Goal: Check status: Check status

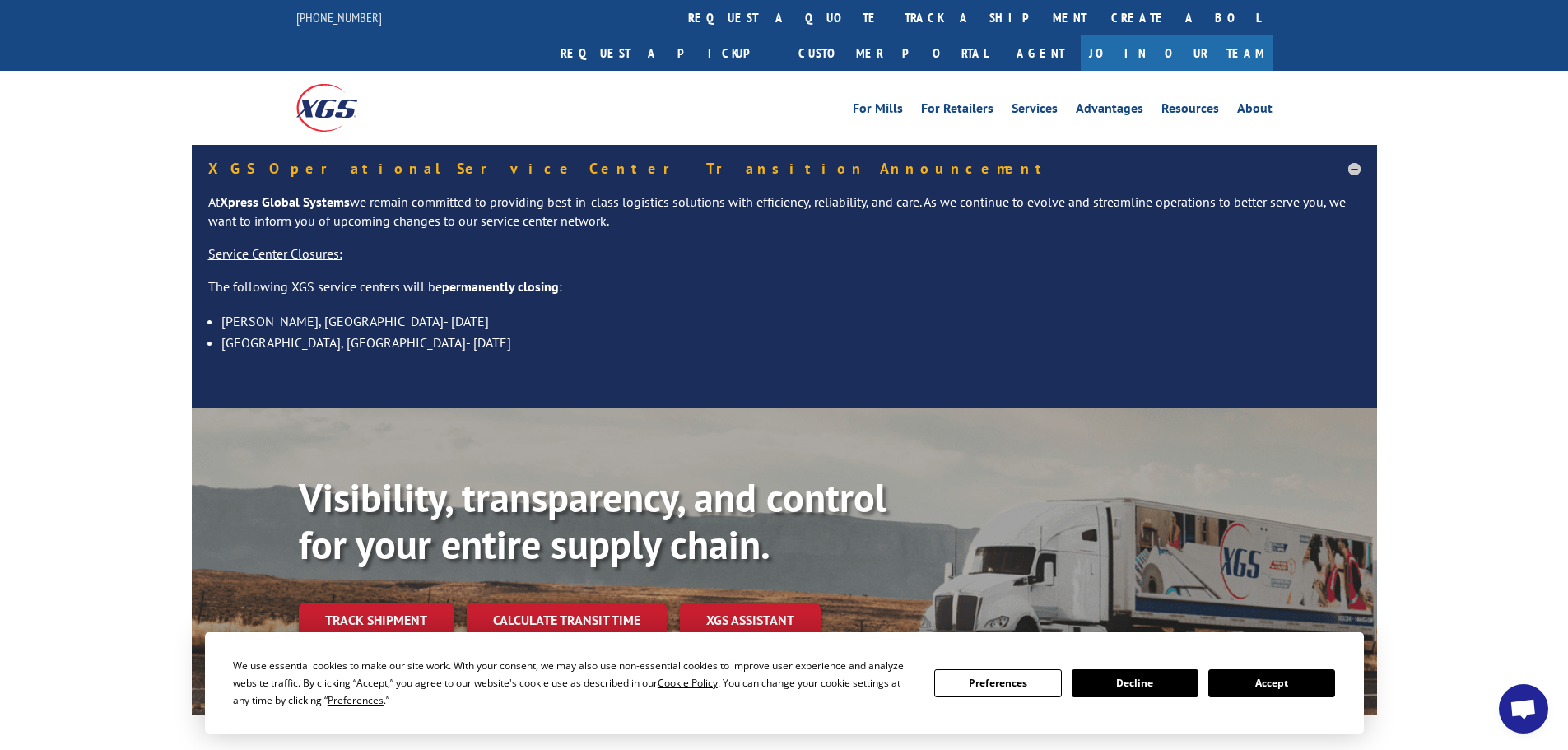
drag, startPoint x: 1260, startPoint y: 681, endPoint x: 1239, endPoint y: 489, distance: 193.1
click at [1260, 680] on button "Accept" at bounding box center [1272, 682] width 127 height 28
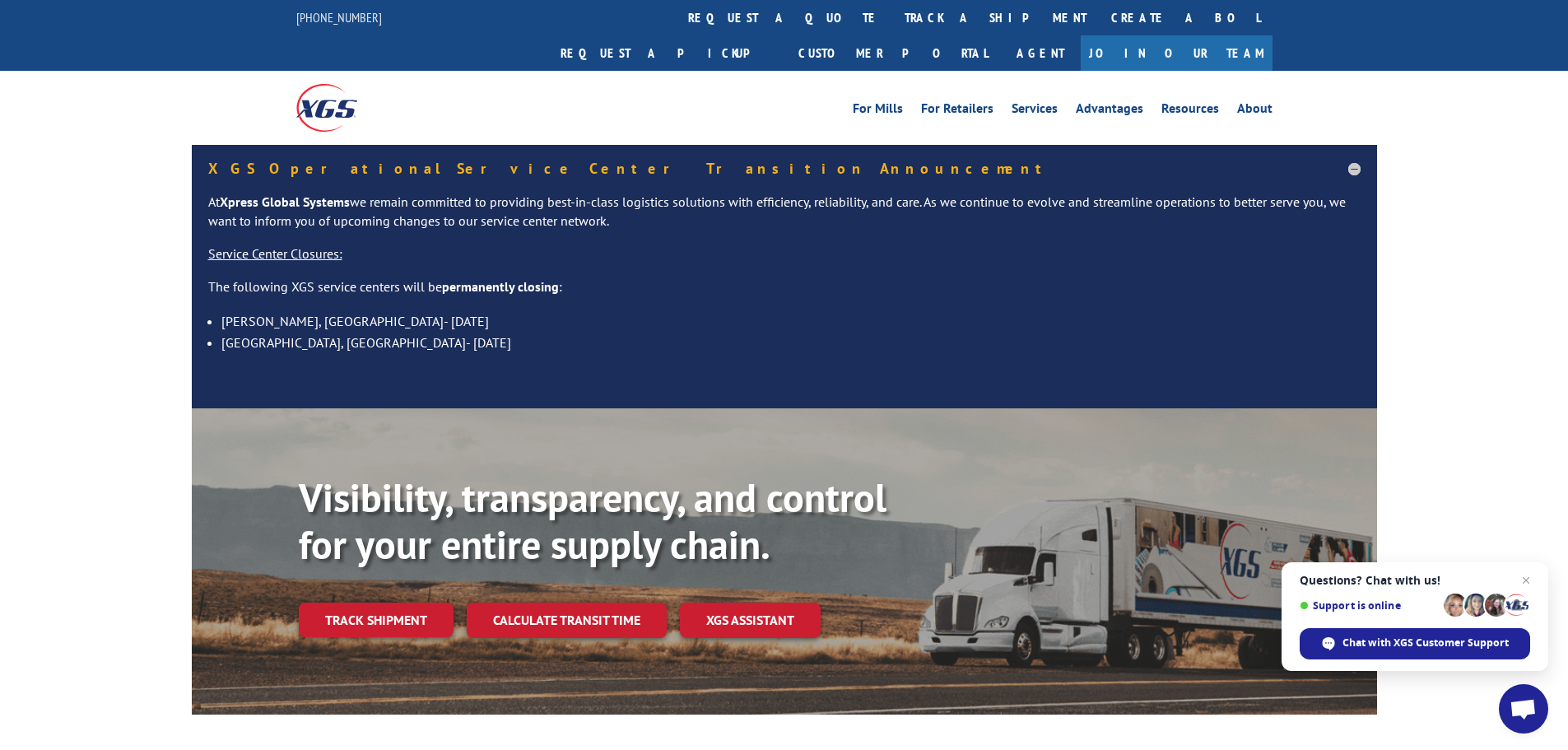
click at [892, 14] on link "track a shipment" at bounding box center [995, 18] width 207 height 35
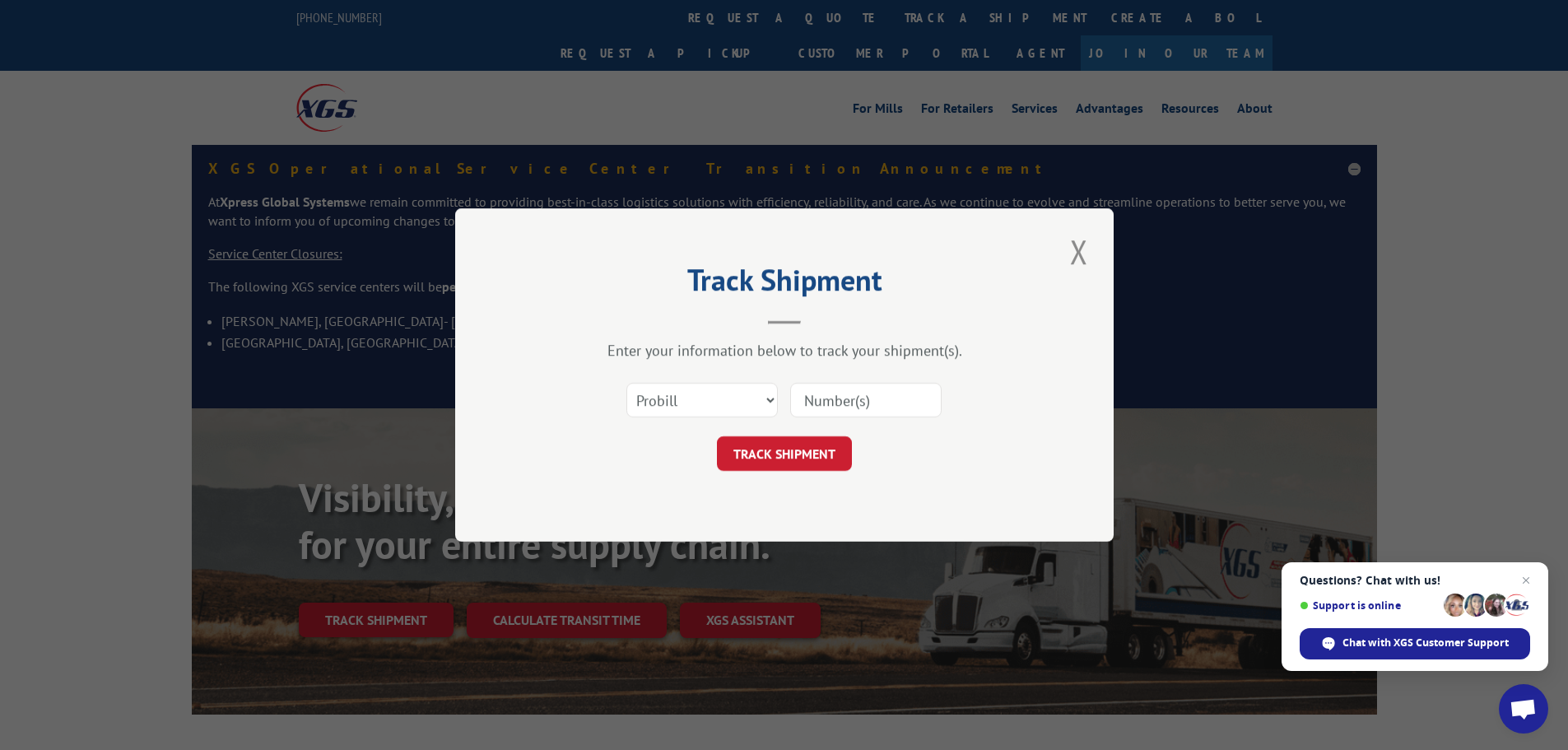
paste input "419469"
type input "419469"
click at [792, 456] on button "TRACK SHIPMENT" at bounding box center [785, 453] width 135 height 35
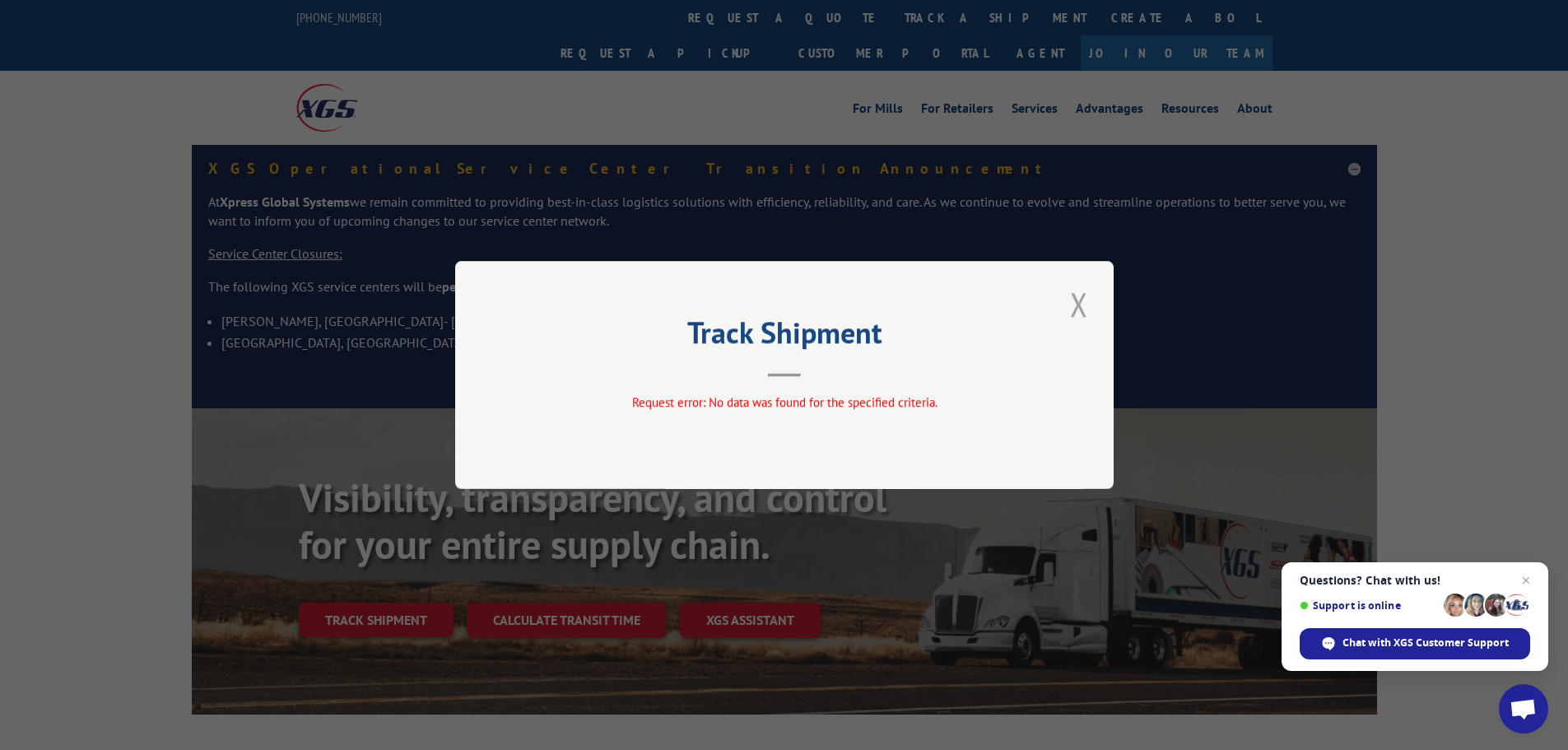
drag, startPoint x: 1079, startPoint y: 297, endPoint x: 1041, endPoint y: 268, distance: 47.8
click at [1078, 295] on button "Close modal" at bounding box center [1079, 304] width 28 height 46
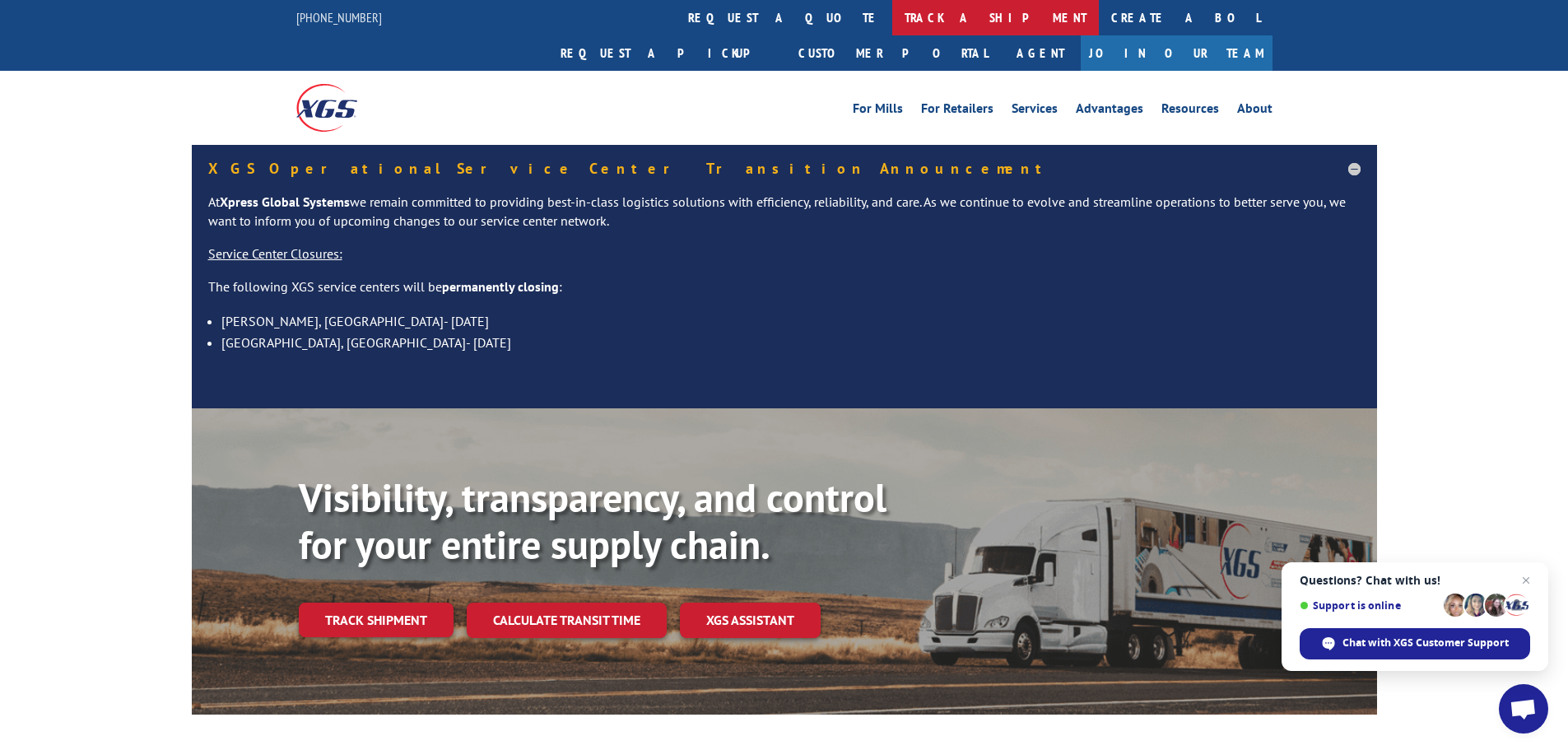
click at [892, 19] on link "track a shipment" at bounding box center [995, 18] width 207 height 35
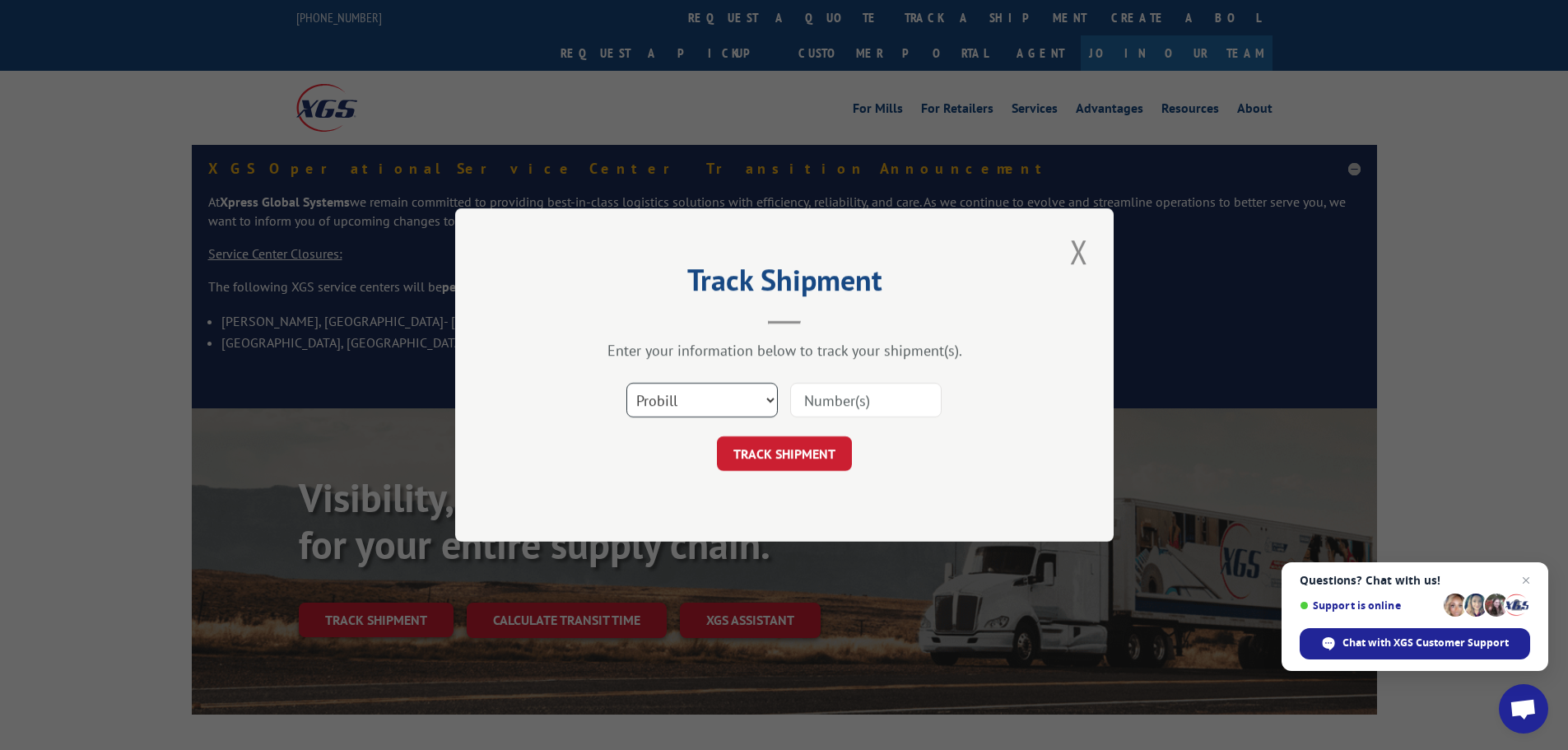
click at [685, 403] on select "Select category... Probill BOL PO" at bounding box center [702, 399] width 151 height 35
select select "bol"
click at [627, 383] on select "Select category... Probill BOL PO" at bounding box center [702, 399] width 151 height 35
paste input "419469"
type input "419469"
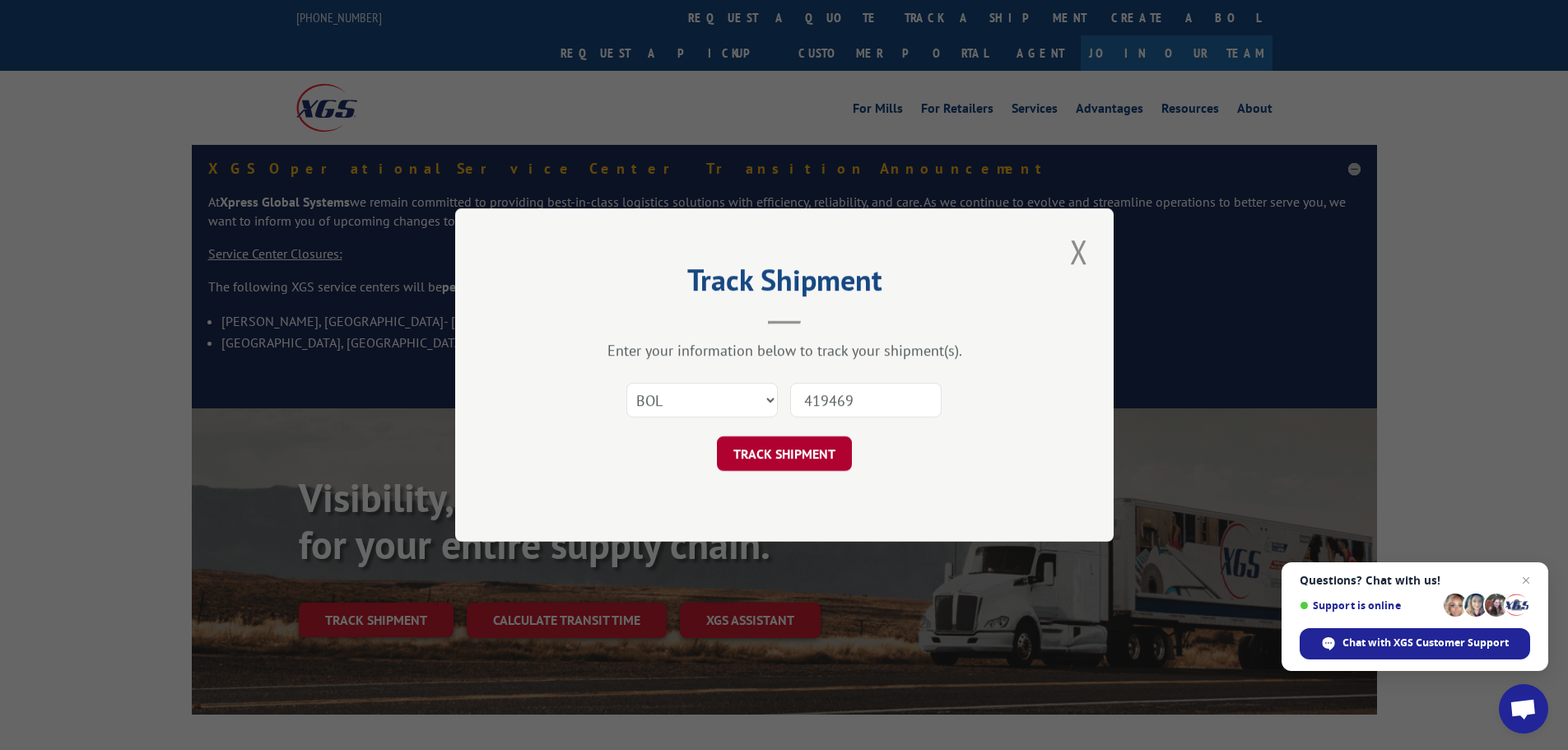
click at [805, 448] on button "TRACK SHIPMENT" at bounding box center [785, 453] width 135 height 35
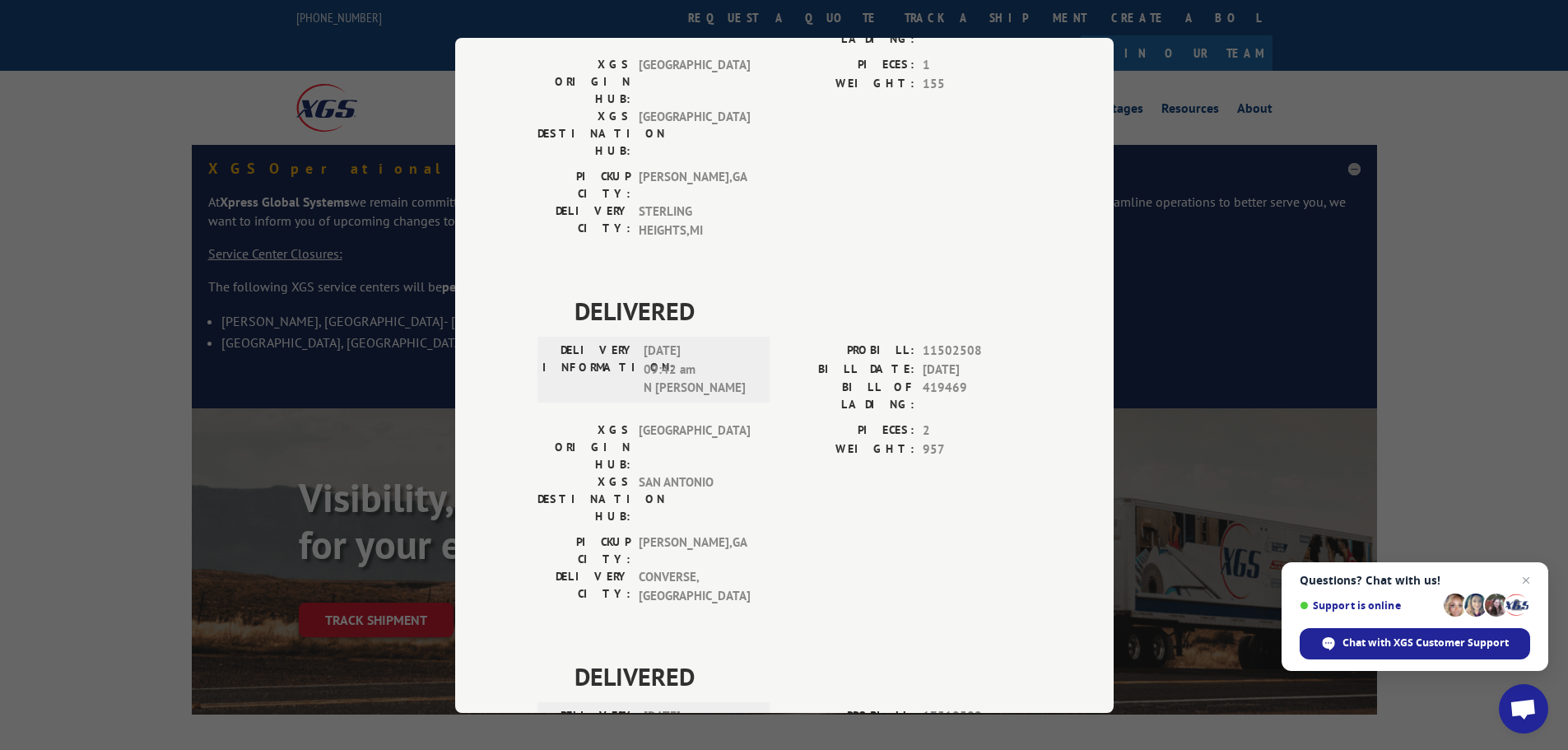
scroll to position [614, 0]
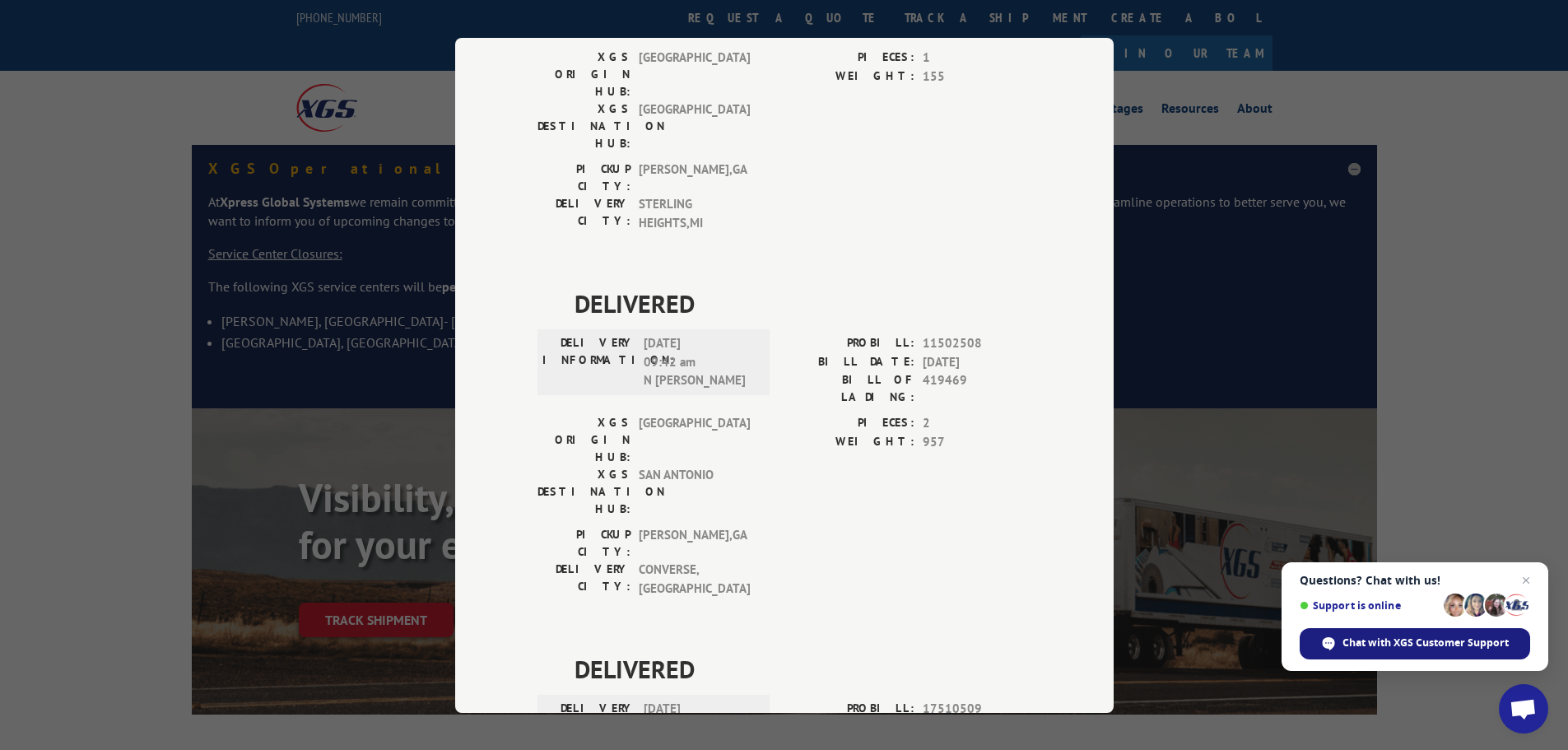
click at [1358, 643] on span "Chat with XGS Customer Support" at bounding box center [1425, 643] width 166 height 15
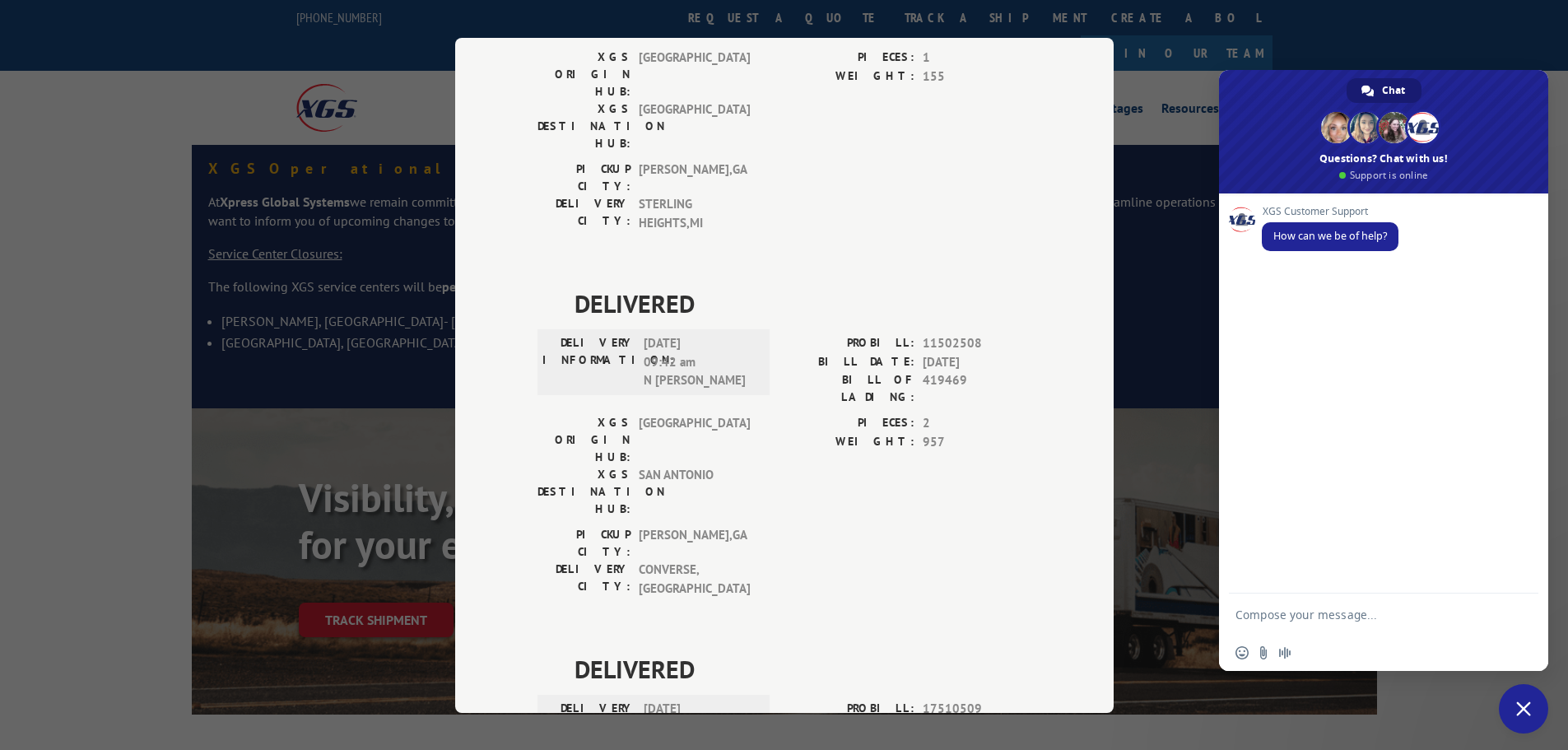
click at [1402, 598] on textarea "Compose your message..." at bounding box center [1368, 614] width 264 height 41
type textarea "I need proof of delivery for an order that our installer did not receive"
click at [1522, 602] on span "Send" at bounding box center [1520, 600] width 13 height 13
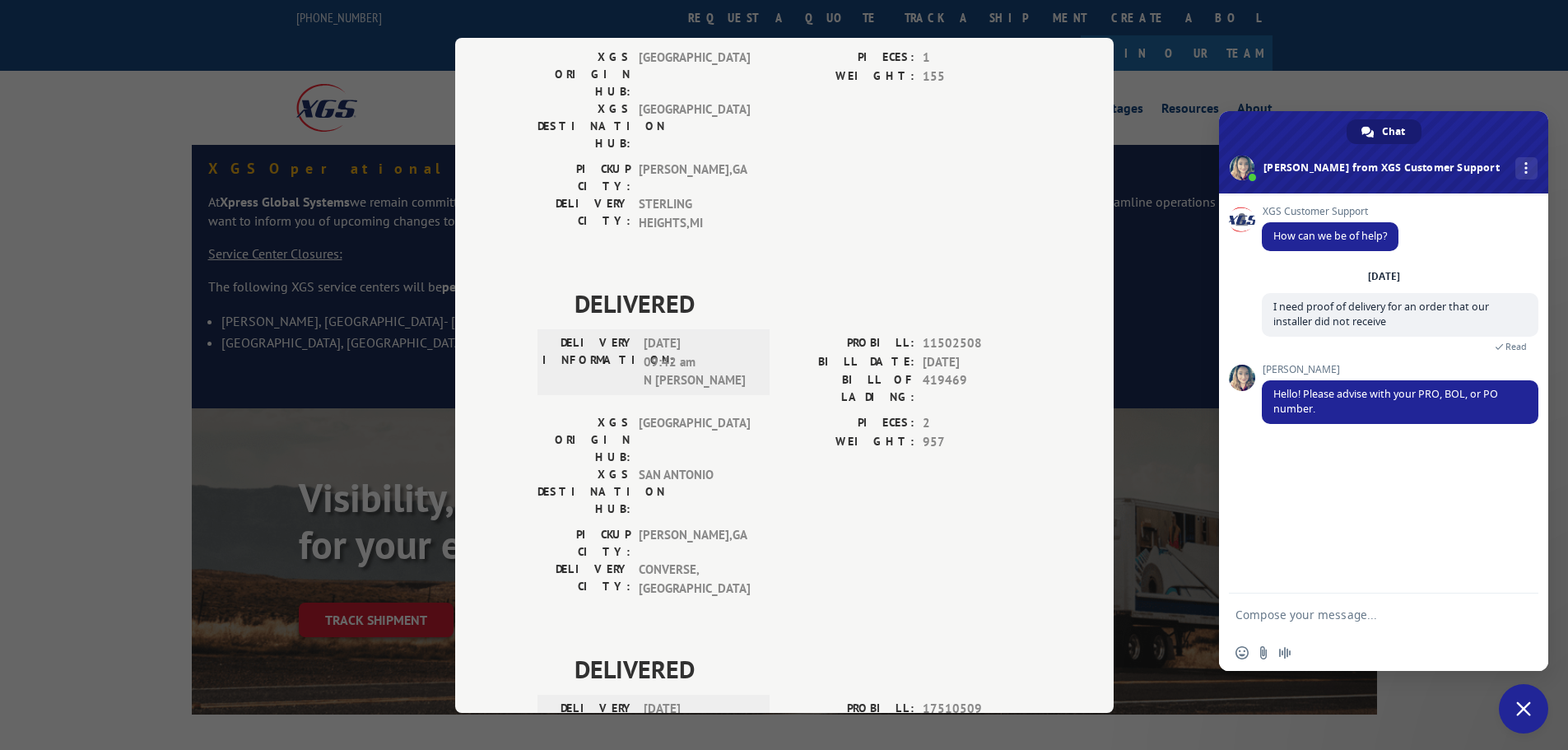
drag, startPoint x: 1451, startPoint y: 639, endPoint x: 1149, endPoint y: 201, distance: 532.0
click at [1135, 190] on div "Track Shipment DELIVERED DELIVERY INFORMATION: PROBILL: 9893192 BILL DATE: [DAT…" at bounding box center [784, 375] width 1568 height 750
click at [1467, 607] on textarea "Compose your message..." at bounding box center [1368, 614] width 264 height 41
paste textarea "419469"
type textarea "419469 this is the bol"
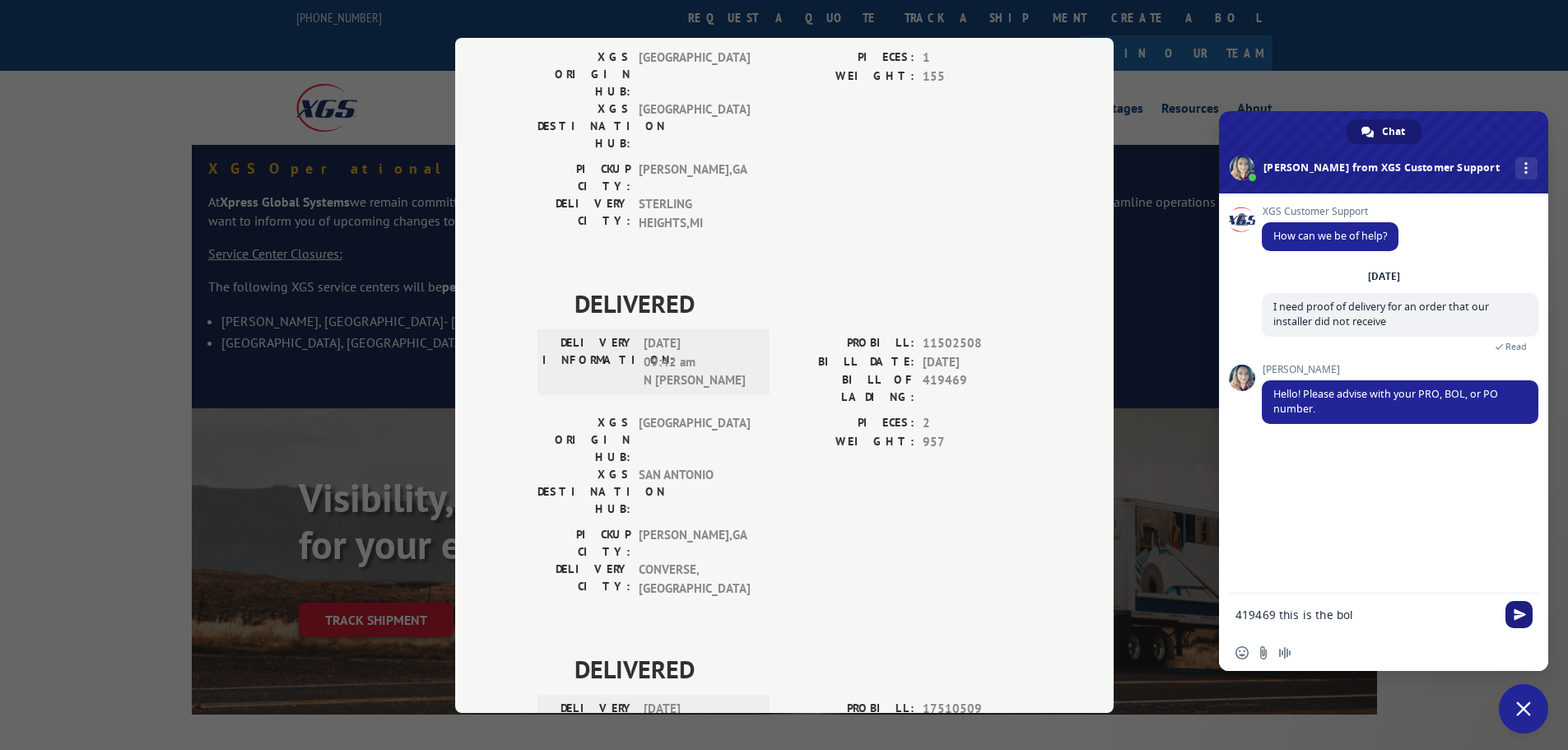
click at [1527, 620] on span "Send" at bounding box center [1519, 614] width 27 height 27
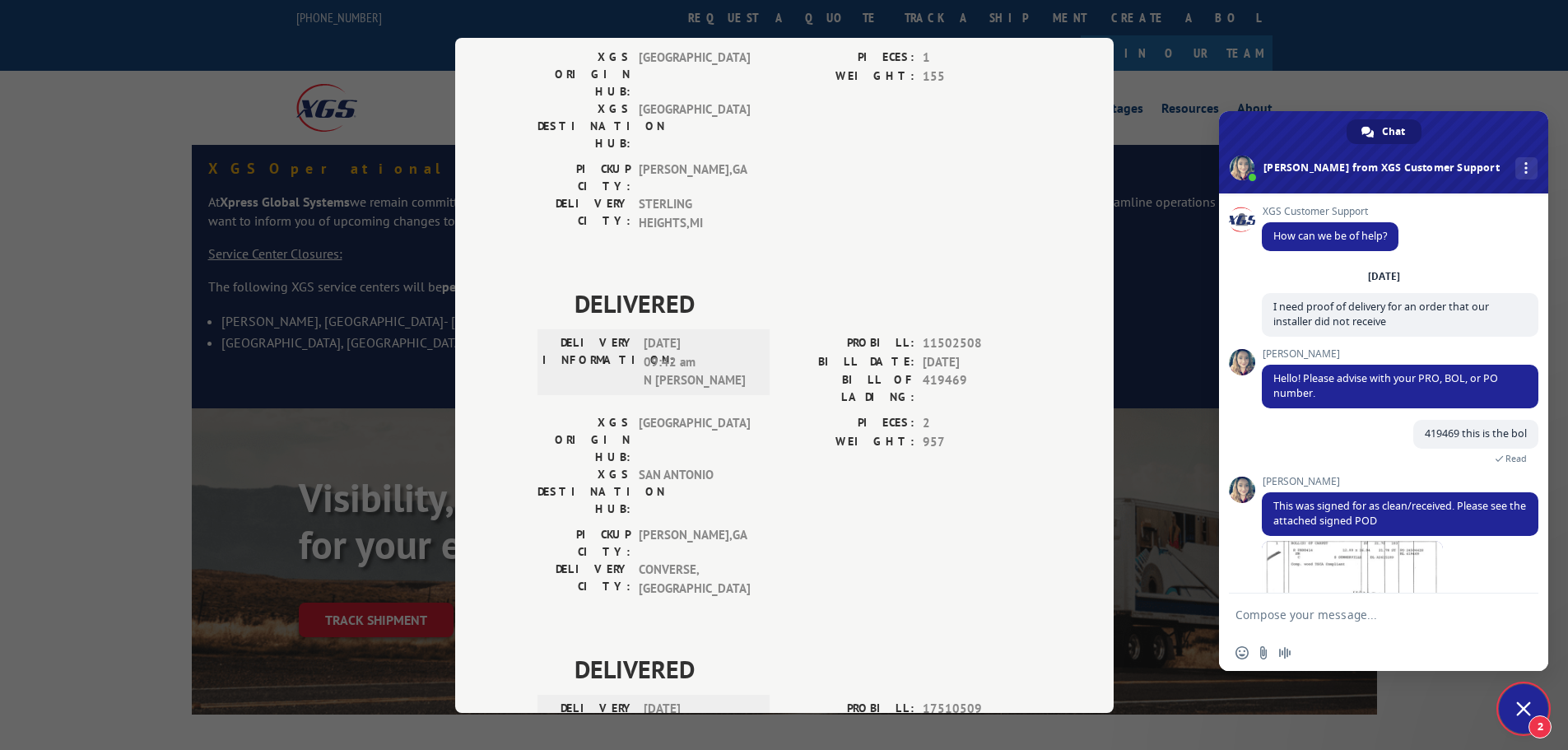
scroll to position [64, 0]
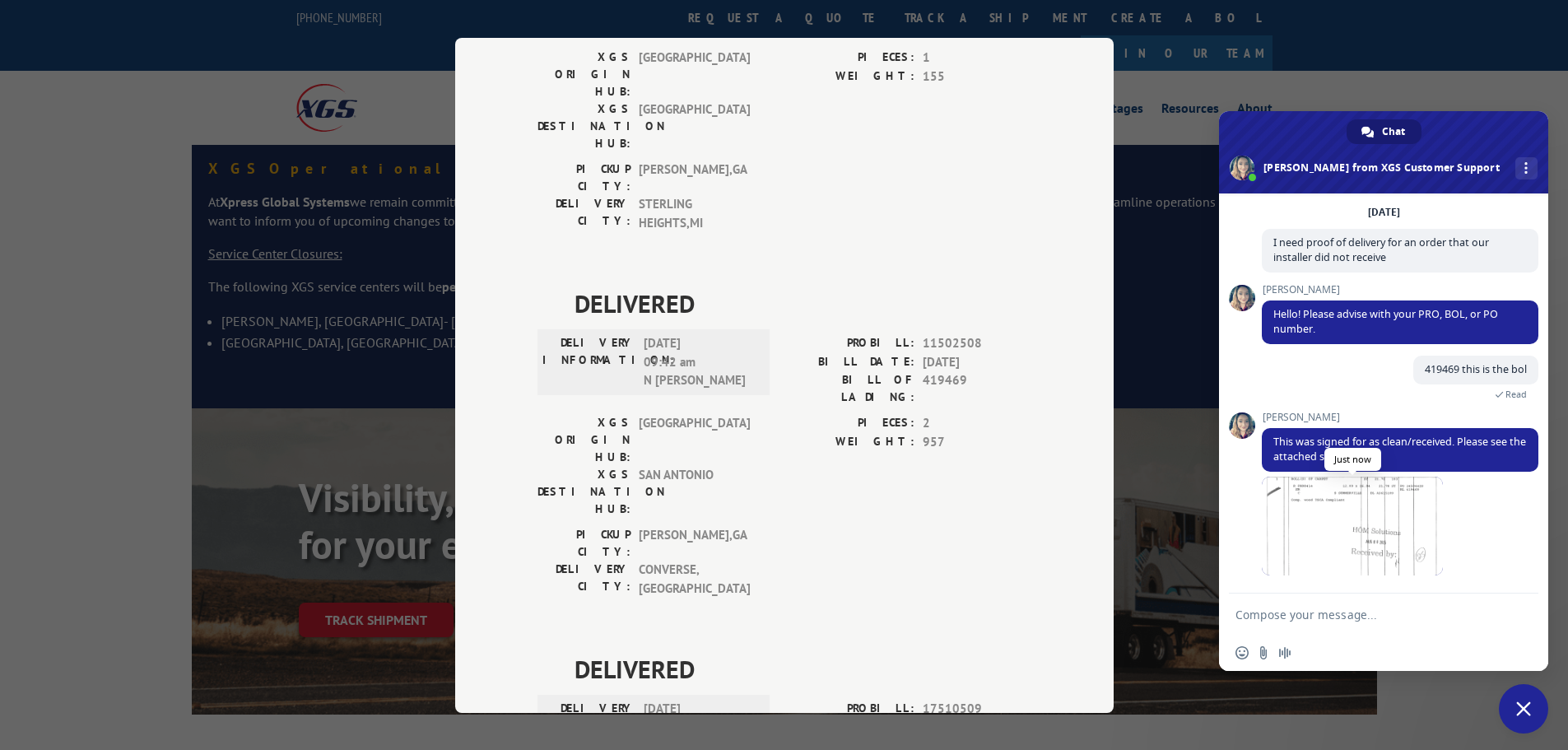
click at [1328, 530] on span at bounding box center [1353, 525] width 181 height 99
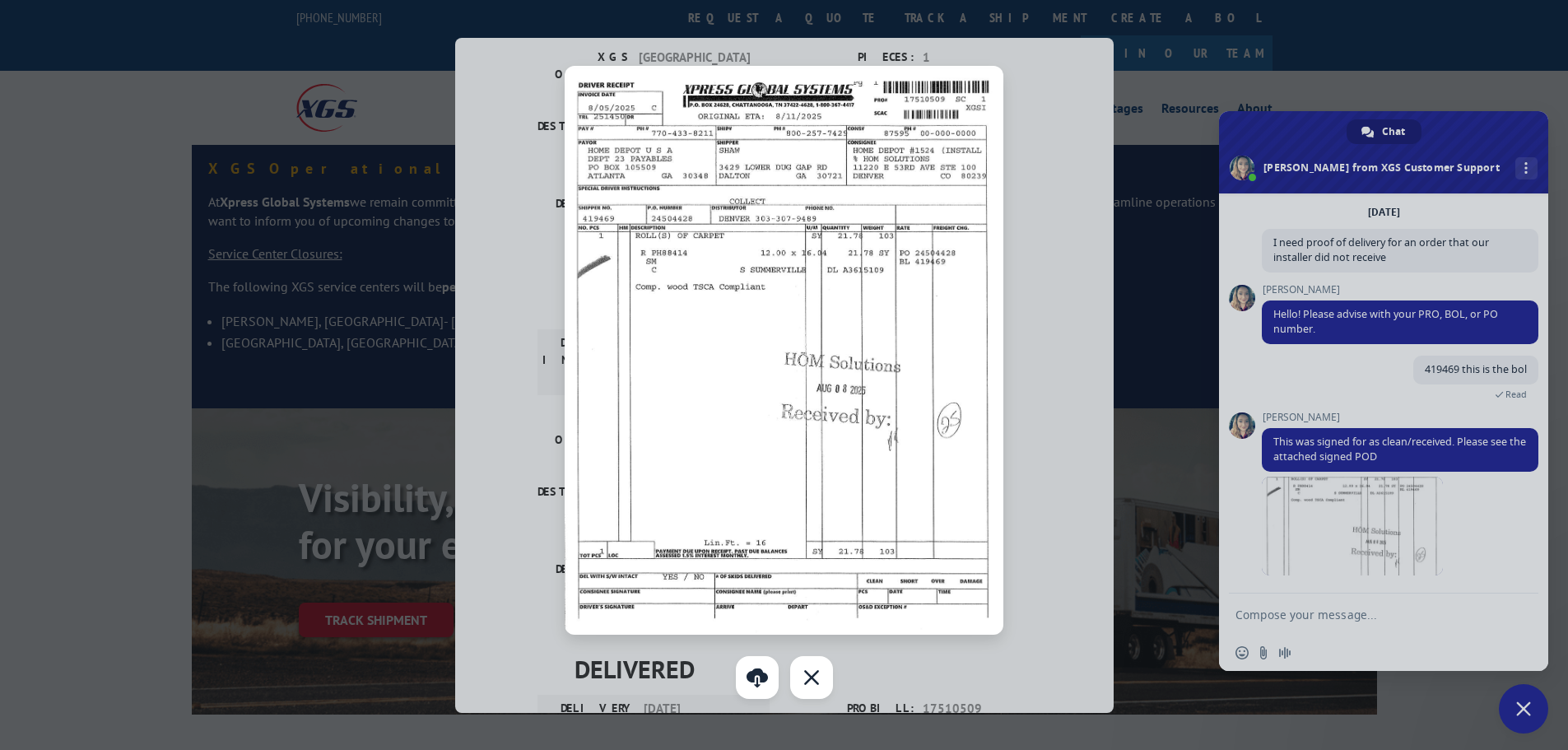
click at [1372, 655] on div at bounding box center [784, 375] width 1568 height 750
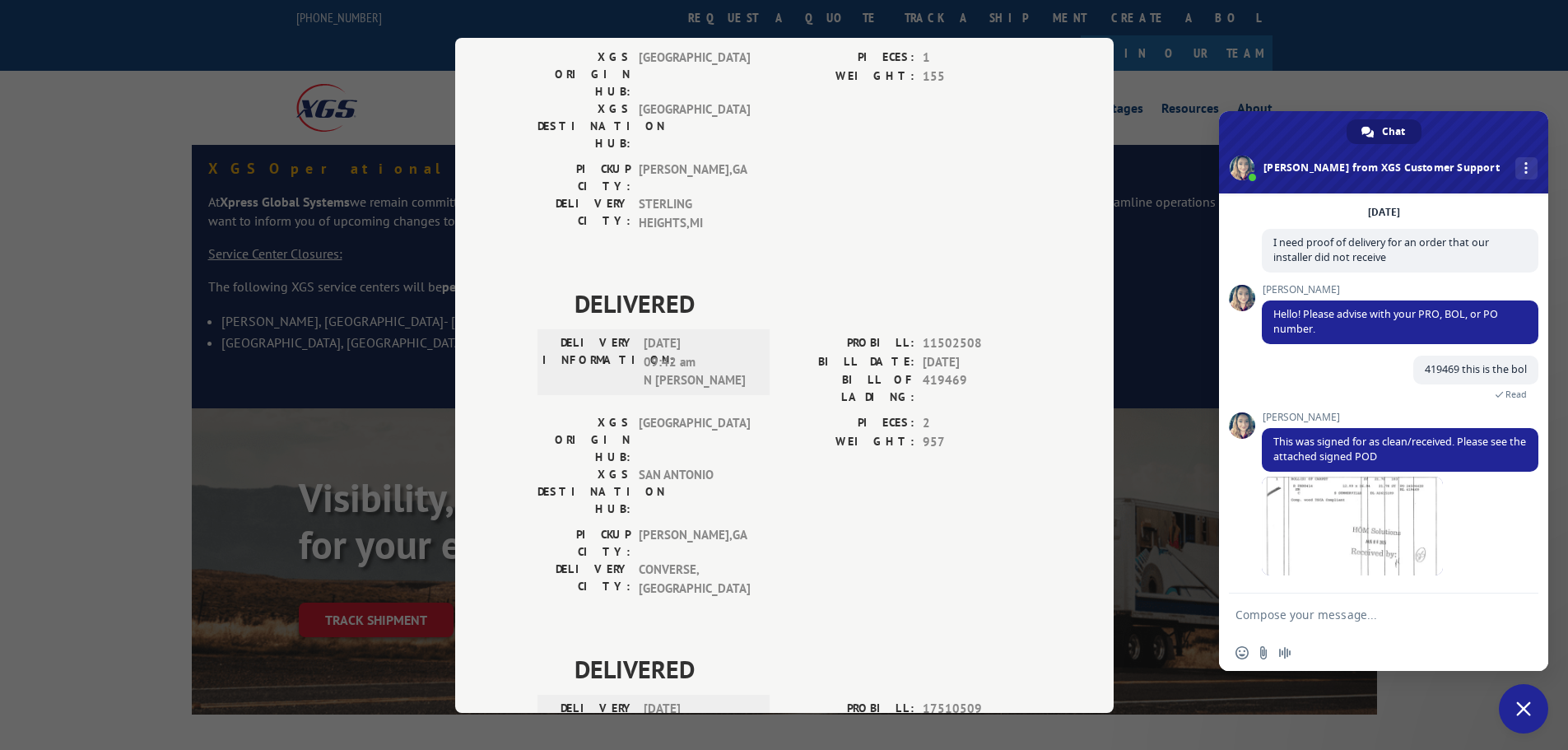
click at [1443, 621] on textarea "Compose your message..." at bounding box center [1368, 614] width 264 height 41
type textarea "thank you"
click at [1520, 614] on span "Send" at bounding box center [1520, 614] width 13 height 13
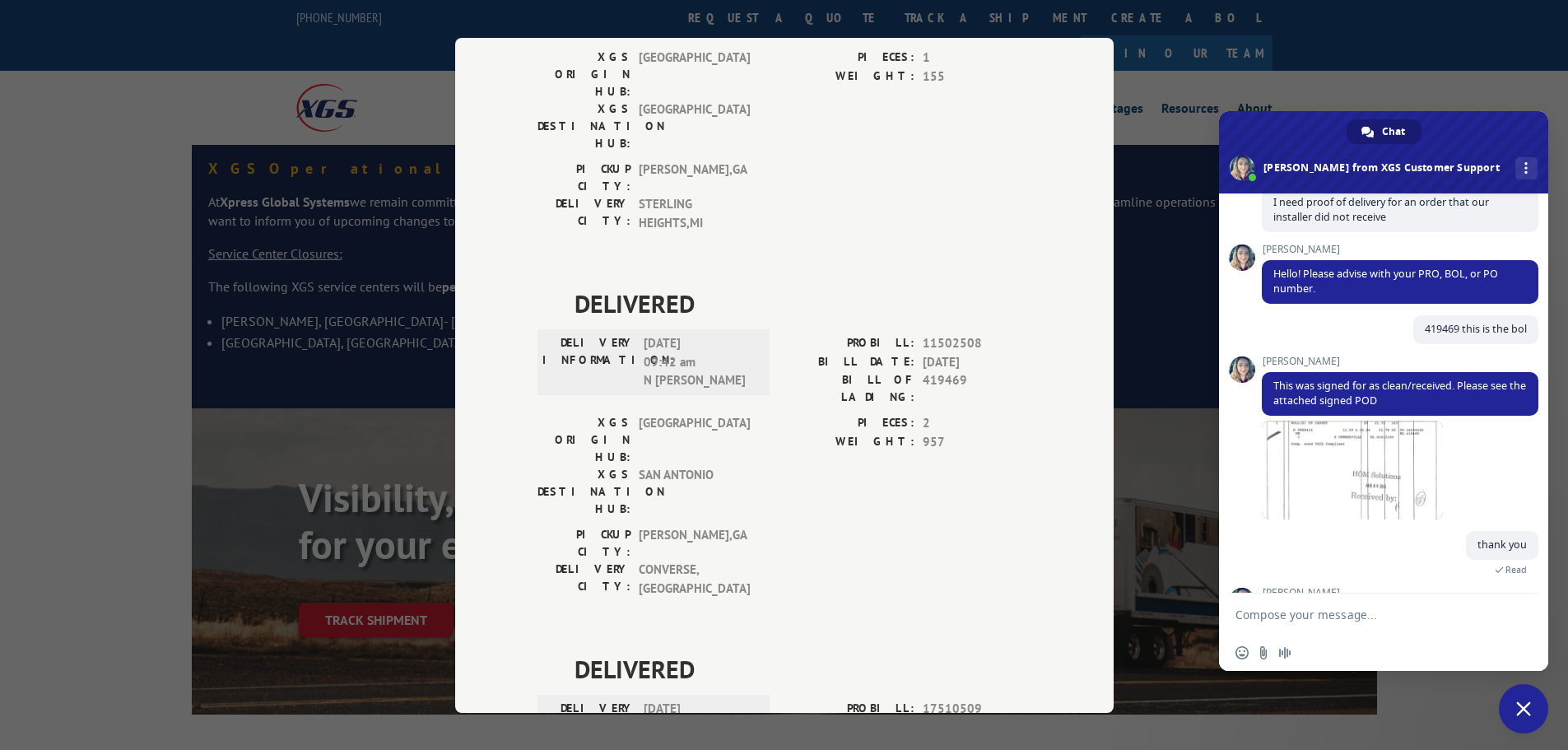
scroll to position [177, 0]
